Goal: Check status: Check status

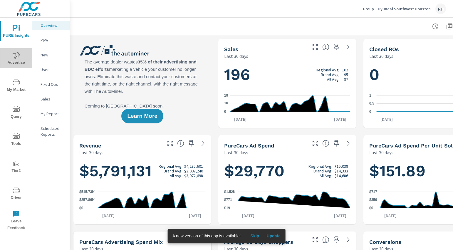
click at [9, 59] on span "Advertise" at bounding box center [16, 59] width 28 height 14
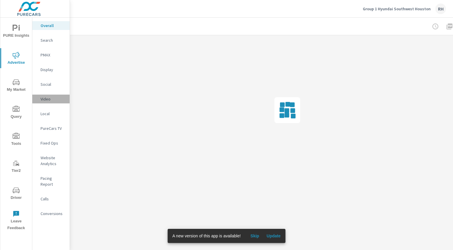
click at [46, 102] on div "Video" at bounding box center [50, 99] width 37 height 9
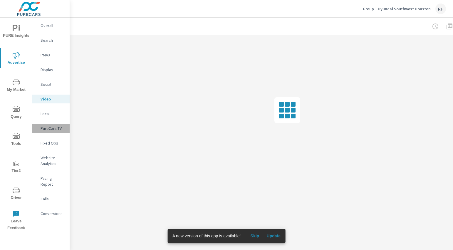
click at [48, 127] on p "PureCars TV" at bounding box center [53, 128] width 24 height 6
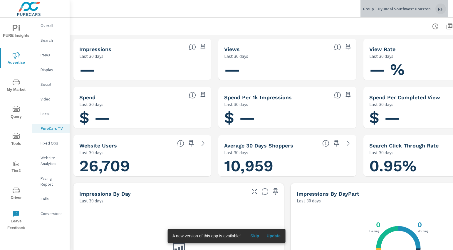
click at [410, 9] on p "Group 1 Hyundai Southwest Houston" at bounding box center [396, 8] width 68 height 5
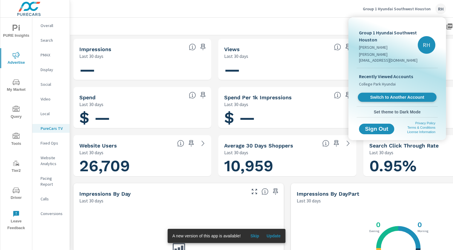
click at [390, 95] on span "Switch to Another Account" at bounding box center [397, 98] width 72 height 6
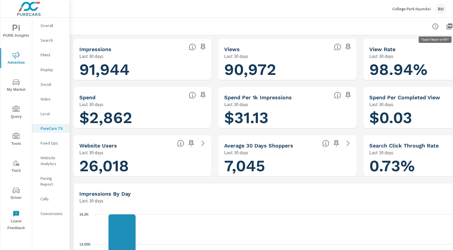
click at [448, 26] on icon "button" at bounding box center [449, 26] width 7 height 7
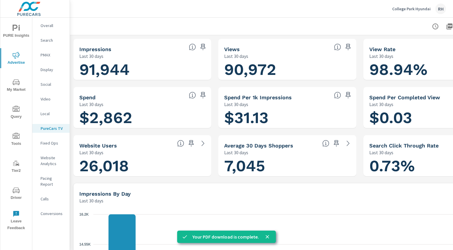
click at [432, 26] on icon "button" at bounding box center [435, 26] width 6 height 6
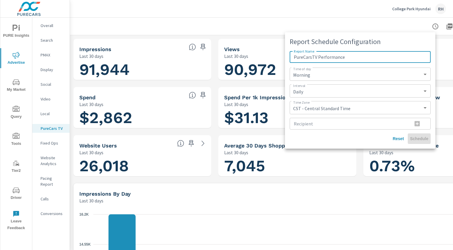
click at [363, 211] on div at bounding box center [226, 125] width 453 height 250
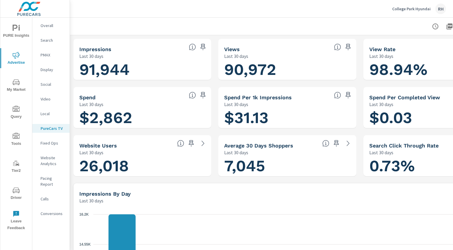
scroll to position [0, 52]
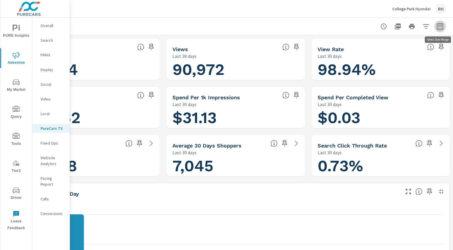
click at [442, 26] on icon "button" at bounding box center [439, 26] width 7 height 7
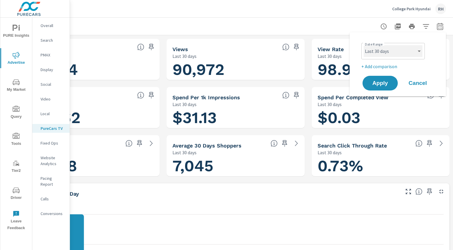
click at [397, 50] on select "Custom [DATE] Last week Last 7 days Last 14 days Last 30 days Last 45 days Last…" at bounding box center [392, 51] width 59 height 12
click at [363, 45] on select "Custom [DATE] Last week Last 7 days Last 14 days Last 30 days Last 45 days Last…" at bounding box center [392, 51] width 59 height 12
select select "Last month"
click at [381, 88] on button "Apply" at bounding box center [380, 82] width 36 height 15
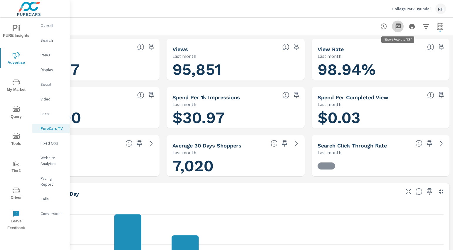
click at [397, 27] on icon "button" at bounding box center [397, 26] width 6 height 6
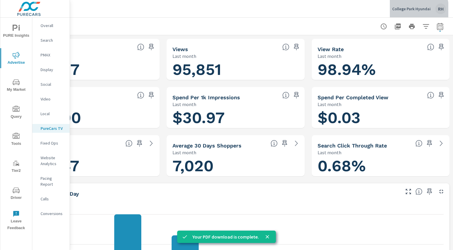
click at [404, 10] on p "College Park Hyundai" at bounding box center [411, 8] width 38 height 5
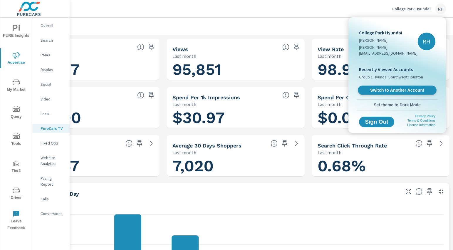
click at [401, 87] on span "Switch to Another Account" at bounding box center [397, 90] width 72 height 6
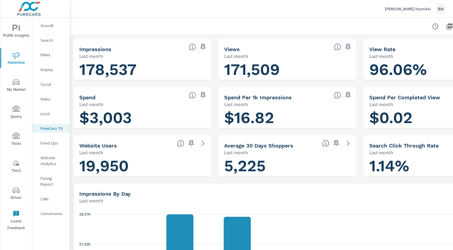
scroll to position [0, 52]
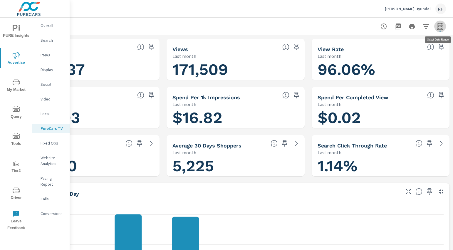
click at [438, 26] on icon "button" at bounding box center [439, 26] width 7 height 7
select select "Last month"
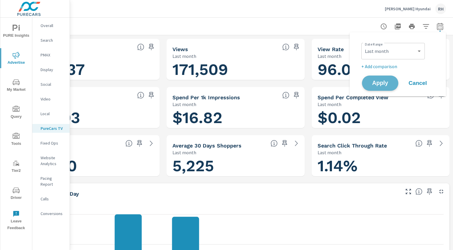
click at [384, 82] on span "Apply" at bounding box center [380, 83] width 24 height 6
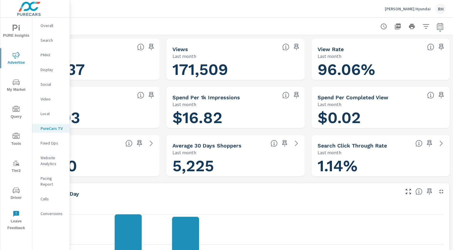
click at [394, 26] on icon "button" at bounding box center [397, 26] width 6 height 6
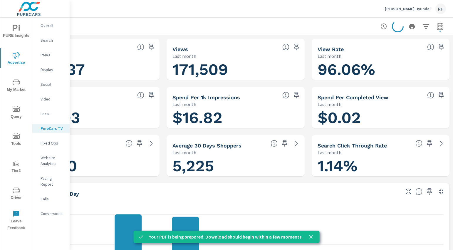
scroll to position [0, 0]
